Goal: Task Accomplishment & Management: Complete application form

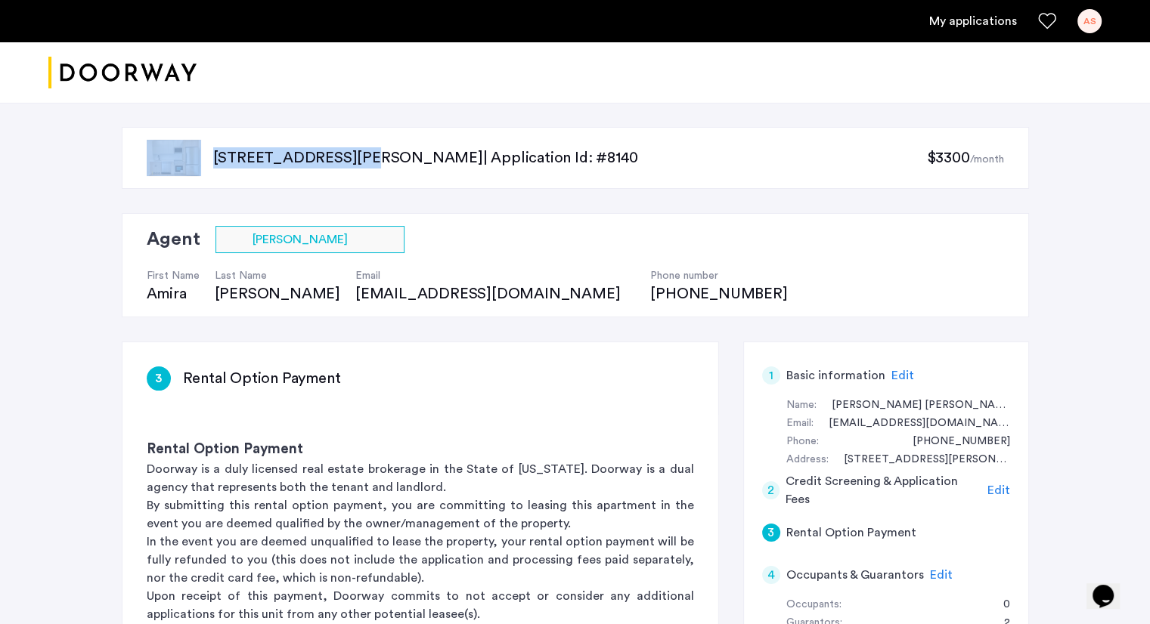
drag, startPoint x: 200, startPoint y: 127, endPoint x: 333, endPoint y: 166, distance: 139.2
click at [333, 166] on div "[STREET_ADDRESS][PERSON_NAME] | Application Id: #8140 $3300 /month" at bounding box center [575, 158] width 907 height 62
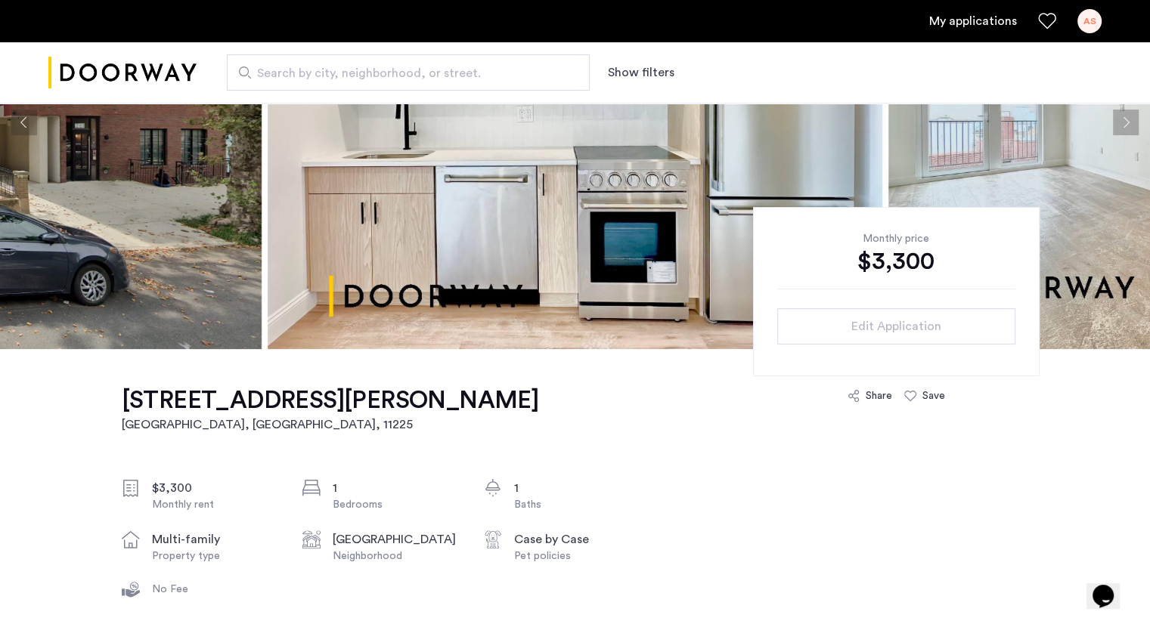
scroll to position [281, 0]
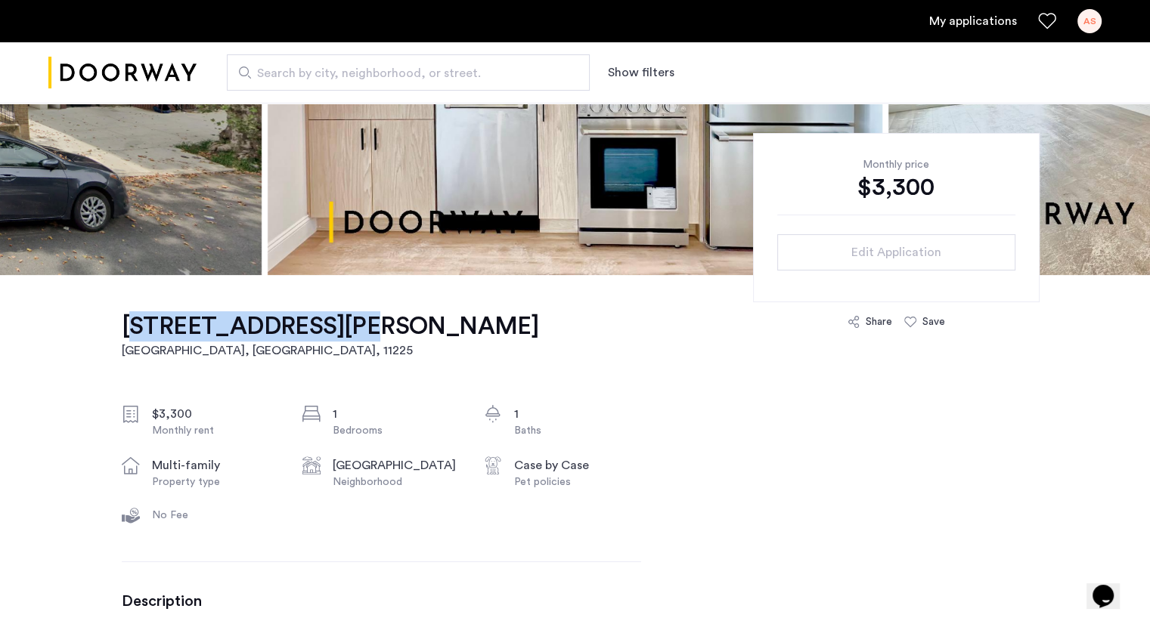
drag, startPoint x: 107, startPoint y: 324, endPoint x: 313, endPoint y: 328, distance: 205.6
copy h1 "[STREET_ADDRESS][PERSON_NAME]"
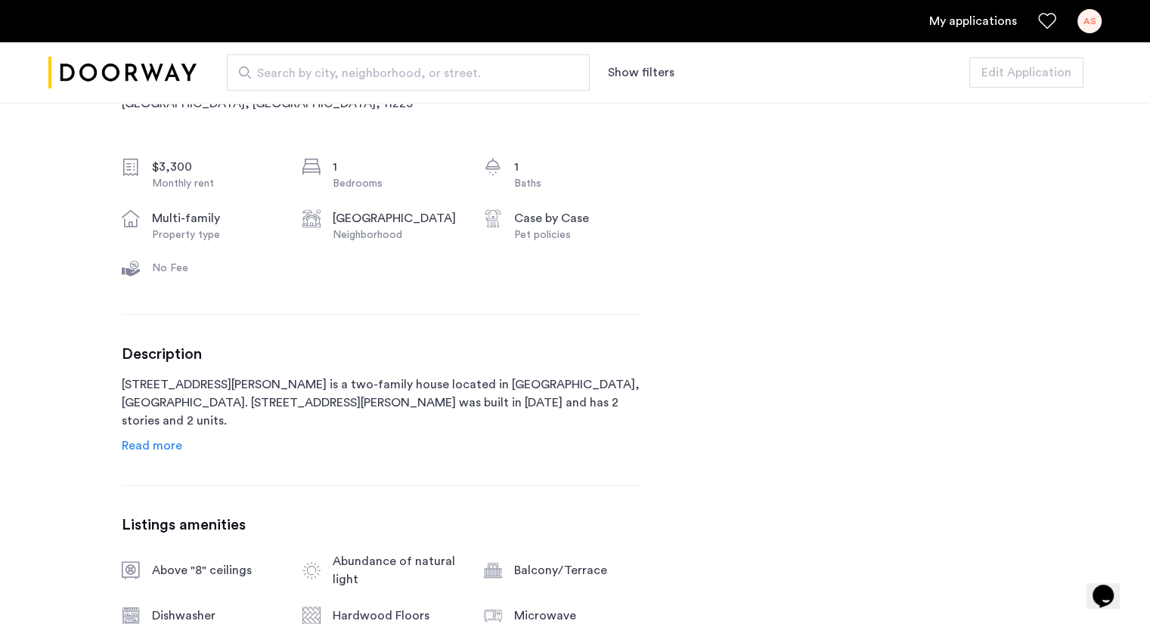
scroll to position [0, 0]
